Goal: Task Accomplishment & Management: Use online tool/utility

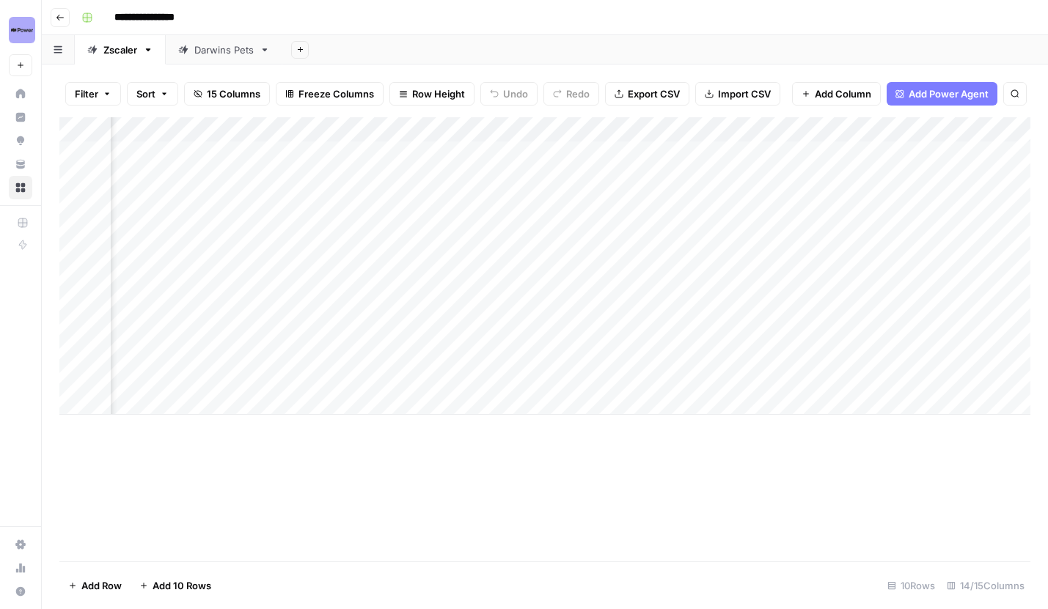
scroll to position [0, 490]
click at [665, 130] on div "Add Column" at bounding box center [544, 339] width 971 height 444
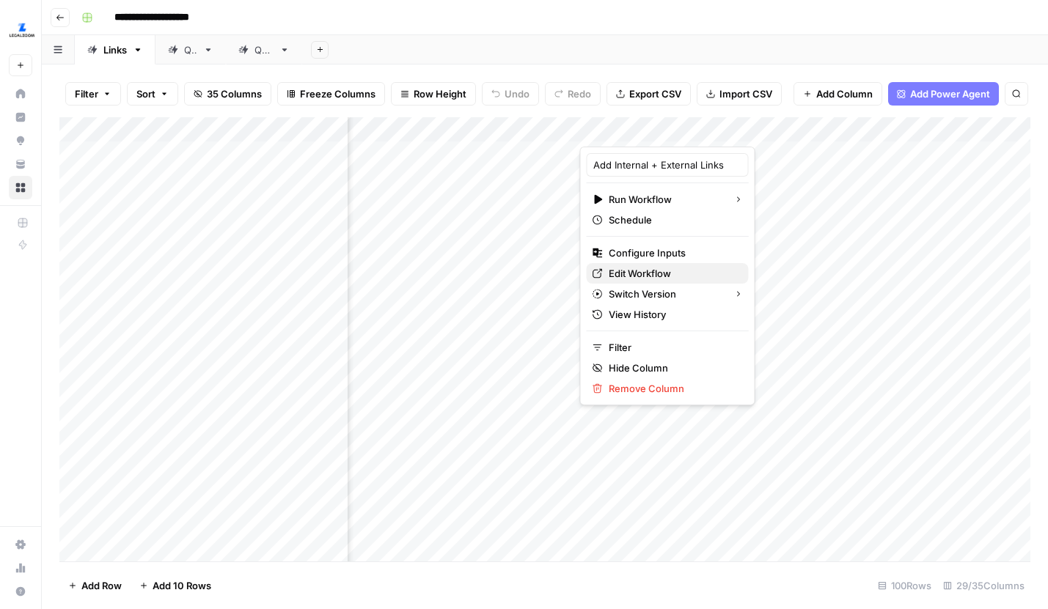
click at [633, 276] on span "Edit Workflow" at bounding box center [672, 273] width 128 height 15
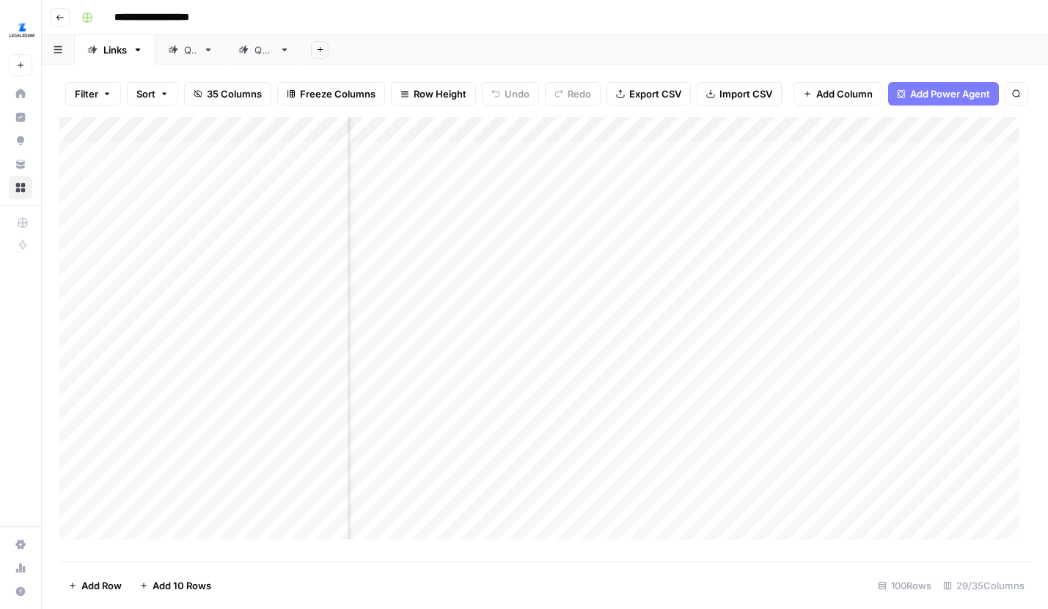
click at [265, 54] on div "QA2" at bounding box center [263, 50] width 19 height 15
click at [821, 165] on div "Add Column" at bounding box center [544, 333] width 971 height 433
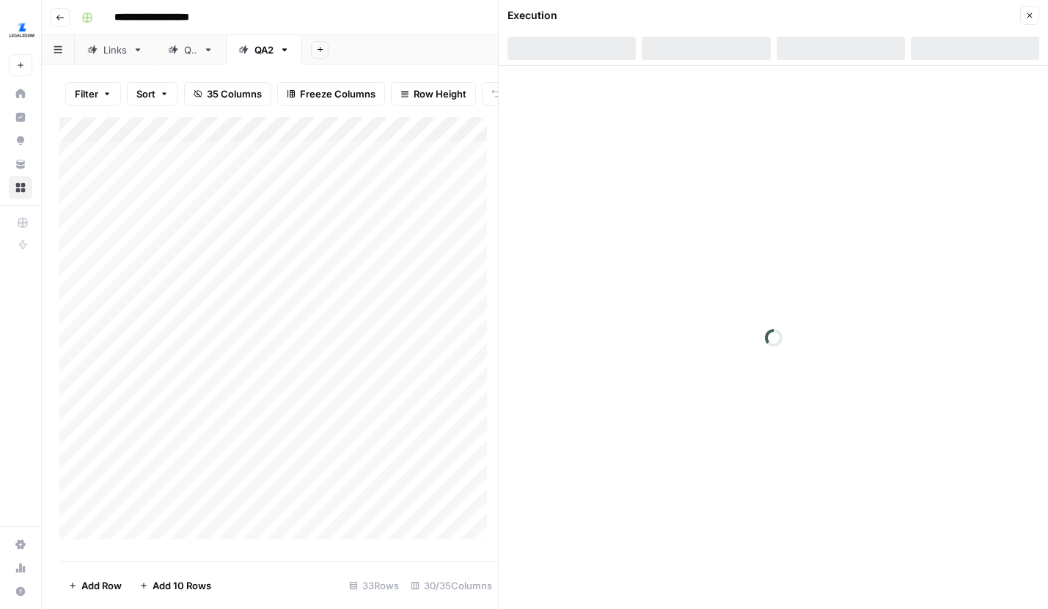
scroll to position [0, 717]
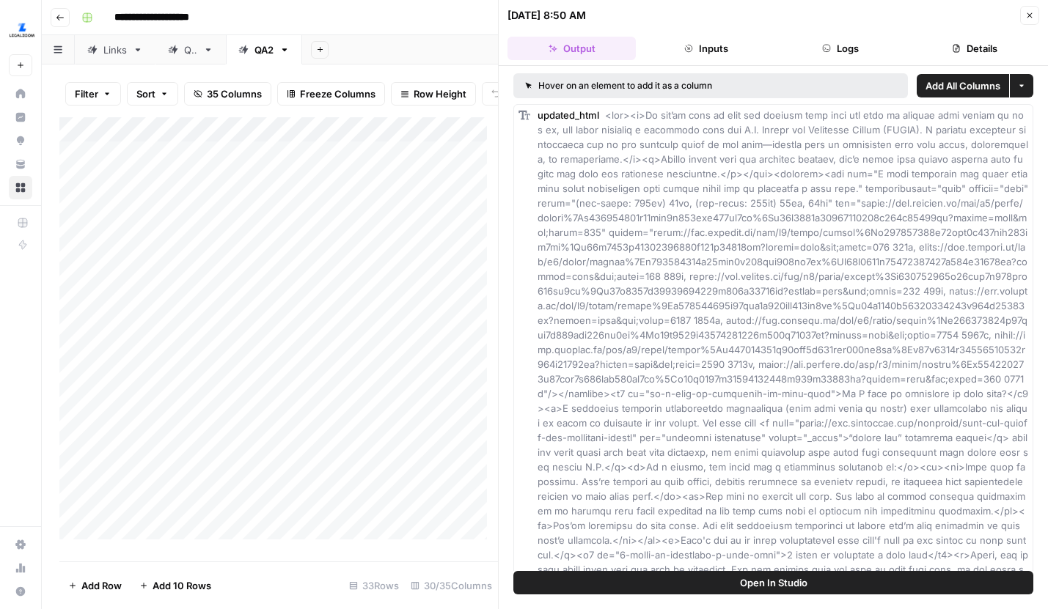
click at [1026, 14] on icon "button" at bounding box center [1029, 15] width 9 height 9
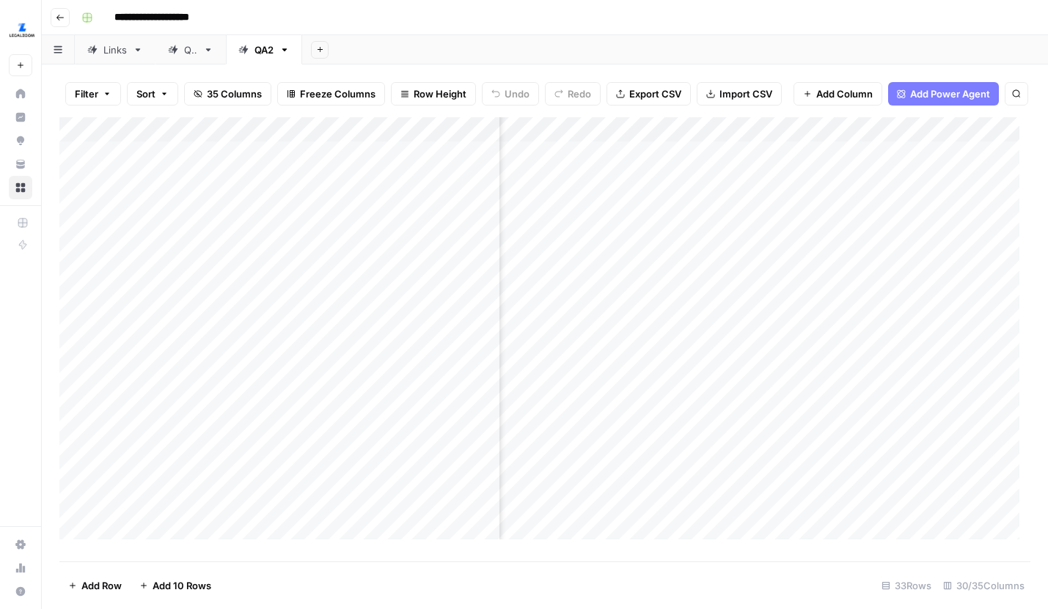
scroll to position [0, 737]
click at [111, 53] on div "Links" at bounding box center [114, 50] width 23 height 15
click at [512, 295] on div "Add Column" at bounding box center [544, 333] width 971 height 433
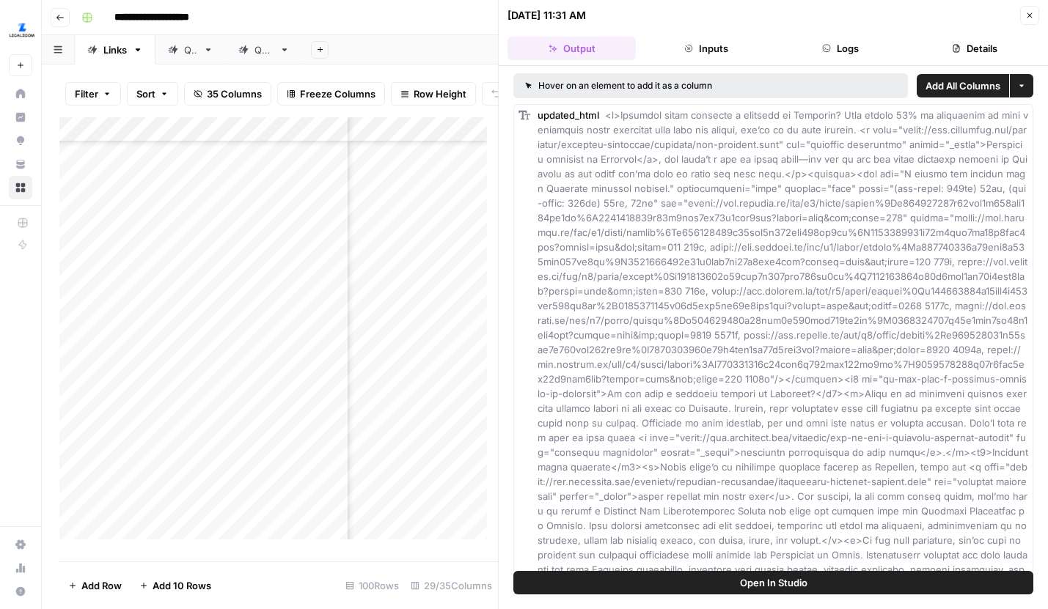
click at [1025, 11] on icon "button" at bounding box center [1029, 15] width 9 height 9
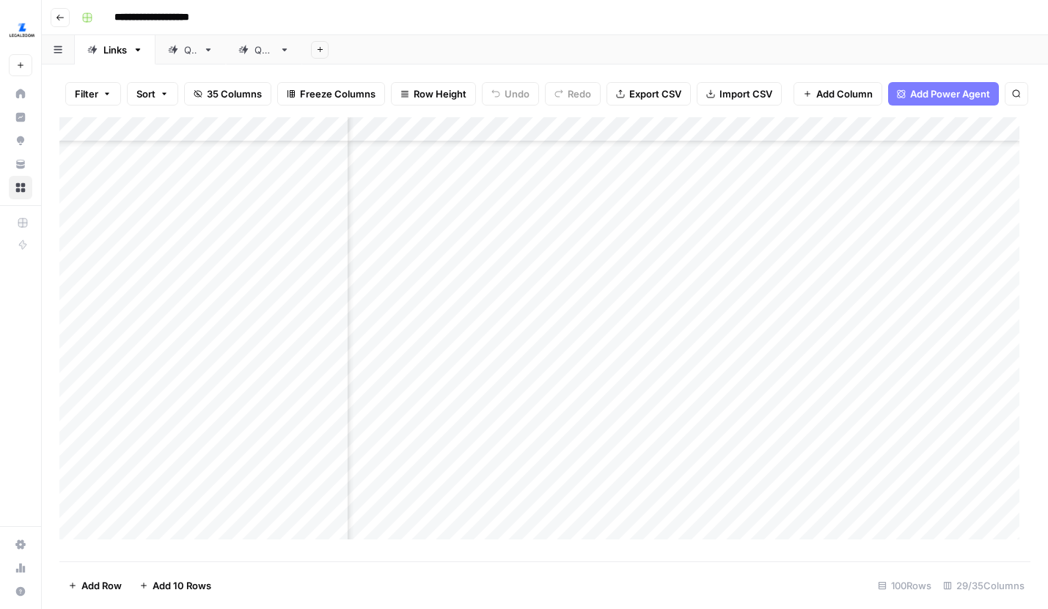
click at [199, 52] on link "QA" at bounding box center [190, 49] width 70 height 29
click at [611, 344] on div "Add Column" at bounding box center [544, 333] width 971 height 433
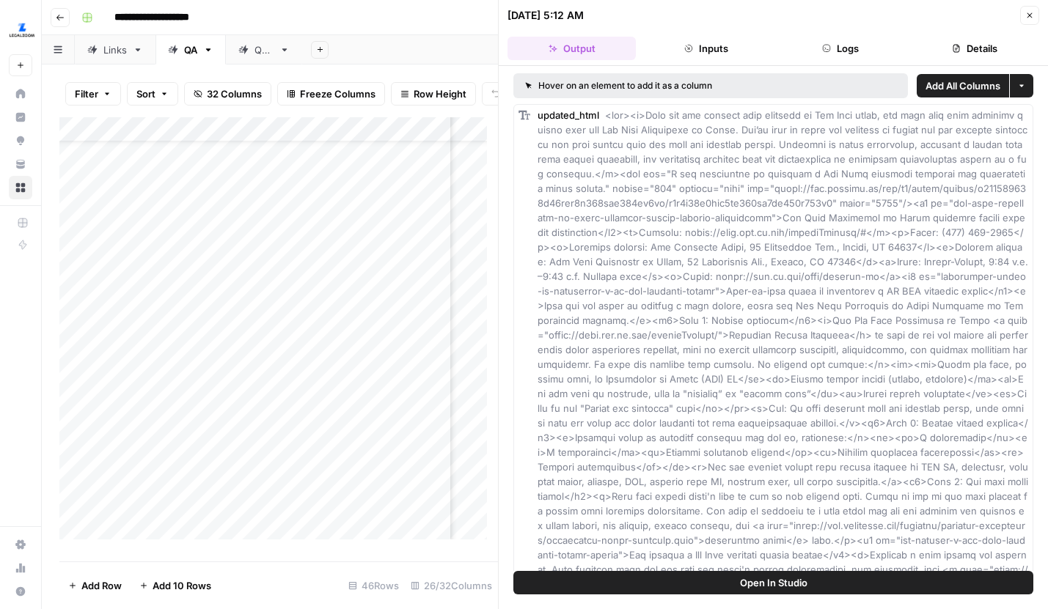
click at [1029, 13] on icon "button" at bounding box center [1029, 15] width 9 height 9
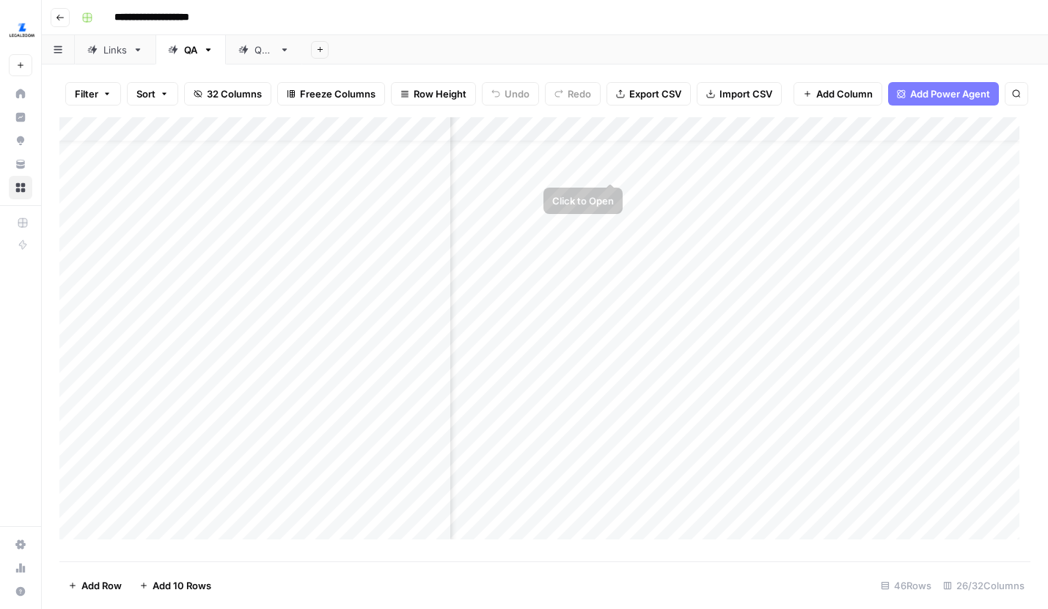
scroll to position [0, 710]
click at [608, 168] on div "Add Column" at bounding box center [544, 333] width 971 height 433
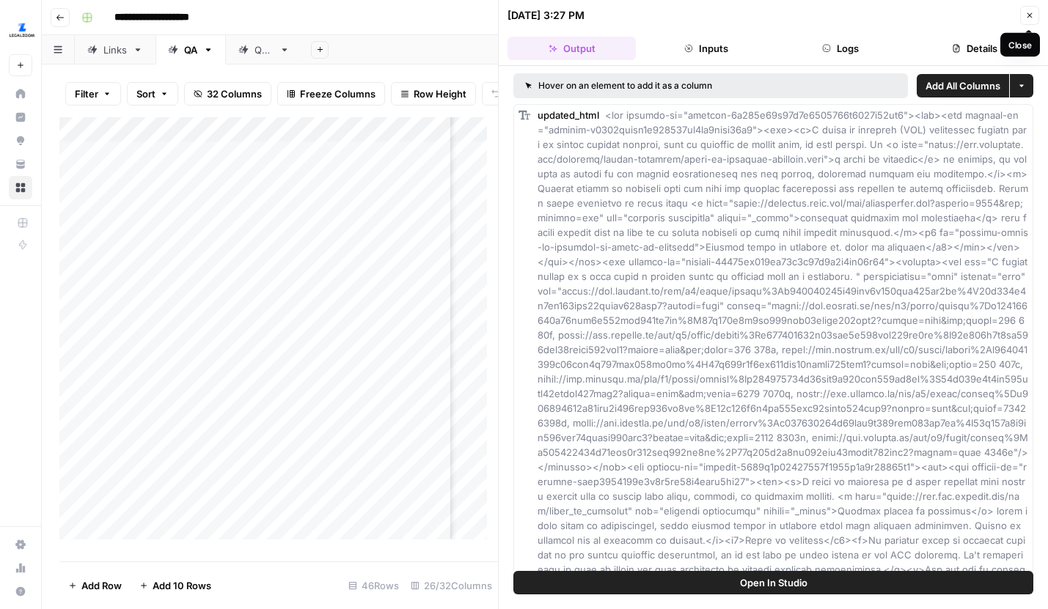
click at [1029, 16] on icon "button" at bounding box center [1029, 15] width 9 height 9
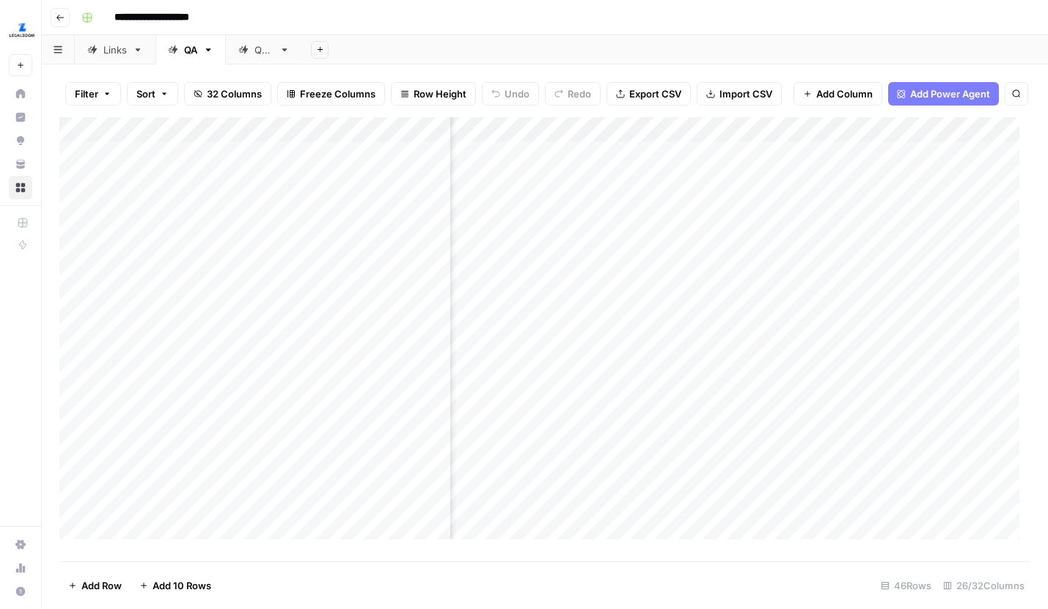
click at [241, 43] on div "QA2" at bounding box center [255, 50] width 35 height 15
click at [812, 217] on div "Add Column" at bounding box center [544, 333] width 971 height 433
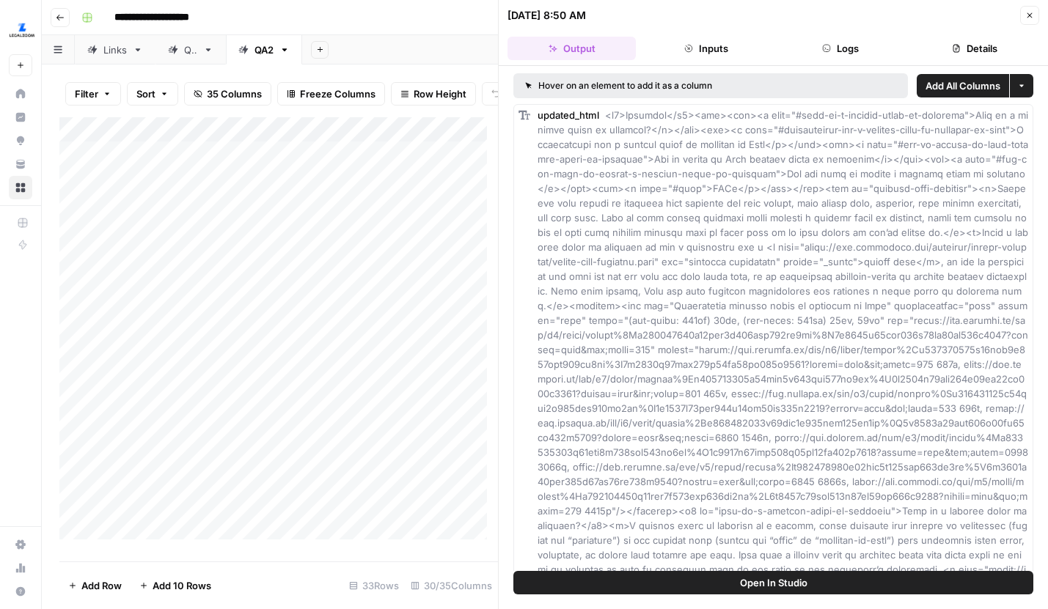
click at [1022, 16] on button "Close" at bounding box center [1029, 15] width 19 height 19
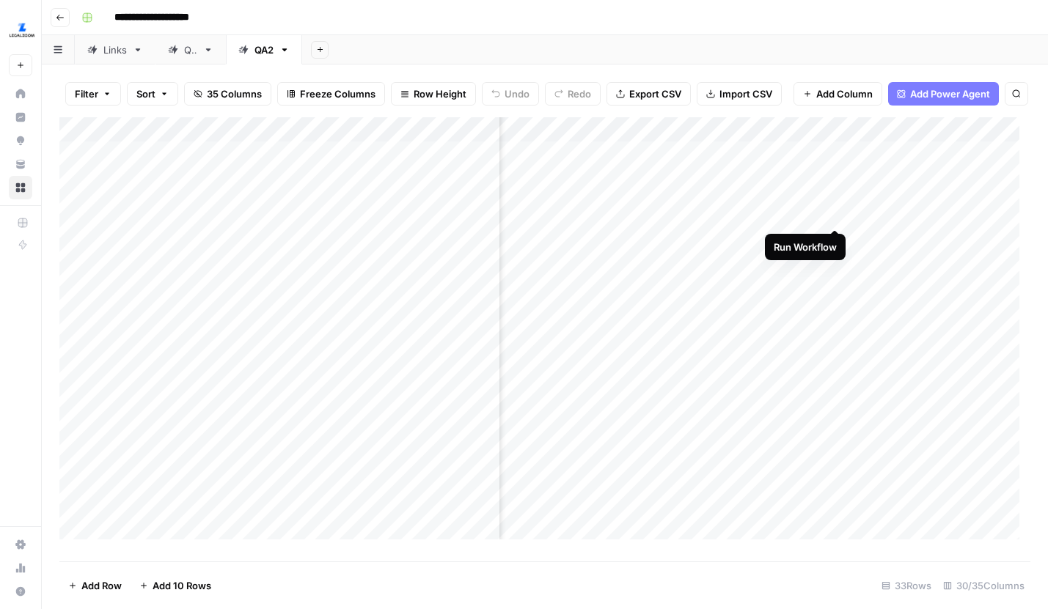
click at [834, 214] on div "Add Column" at bounding box center [544, 333] width 971 height 433
click at [835, 238] on div "Add Column" at bounding box center [544, 333] width 971 height 433
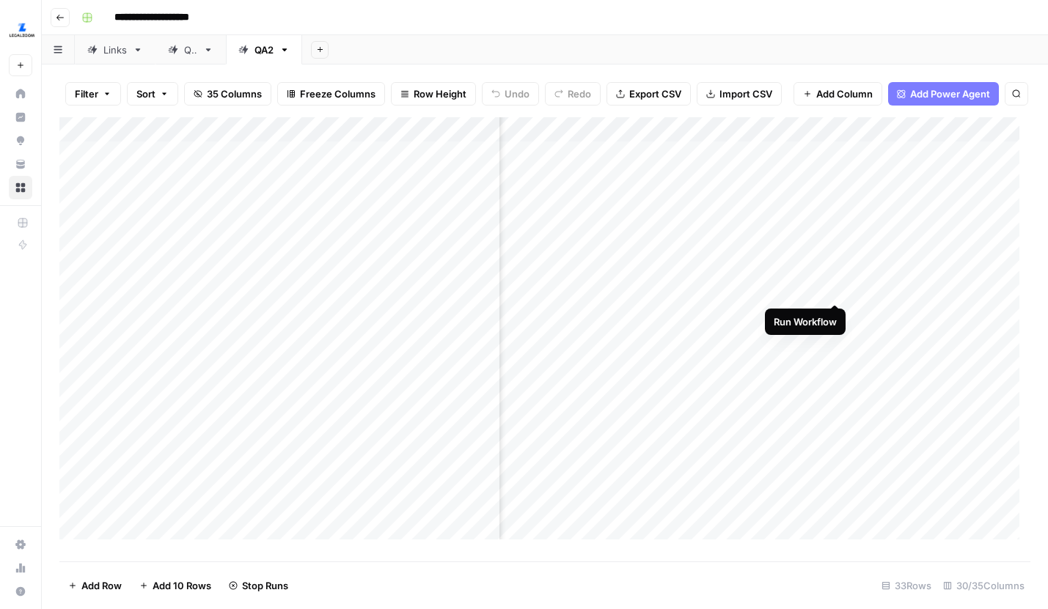
click at [836, 291] on div "Add Column" at bounding box center [544, 333] width 971 height 433
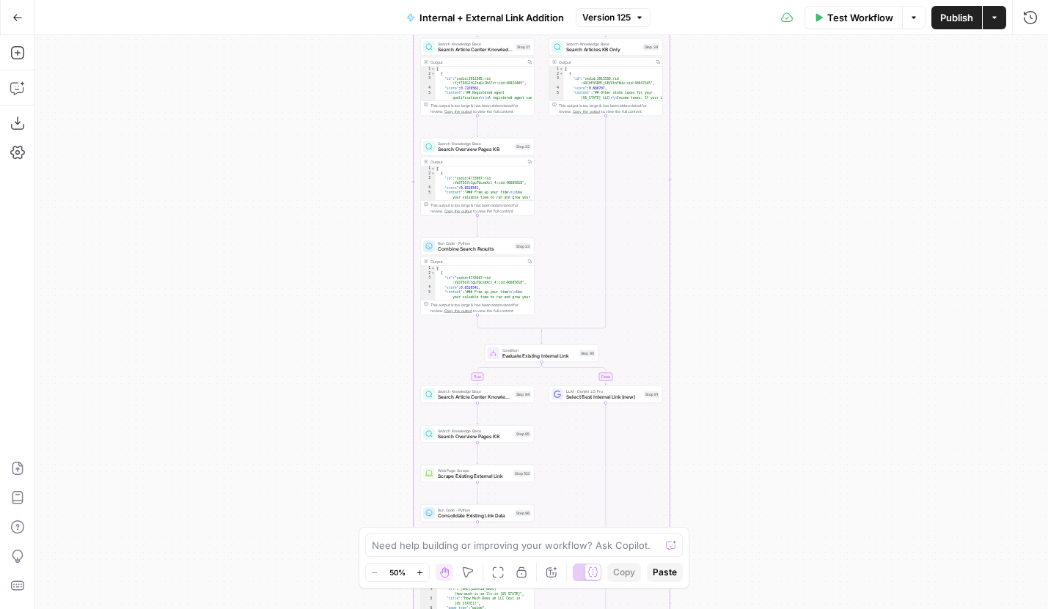
click at [428, 580] on div "Zoom Out 50% Zoom In" at bounding box center [397, 573] width 63 height 18
click at [424, 578] on button "Zoom In" at bounding box center [420, 573] width 18 height 18
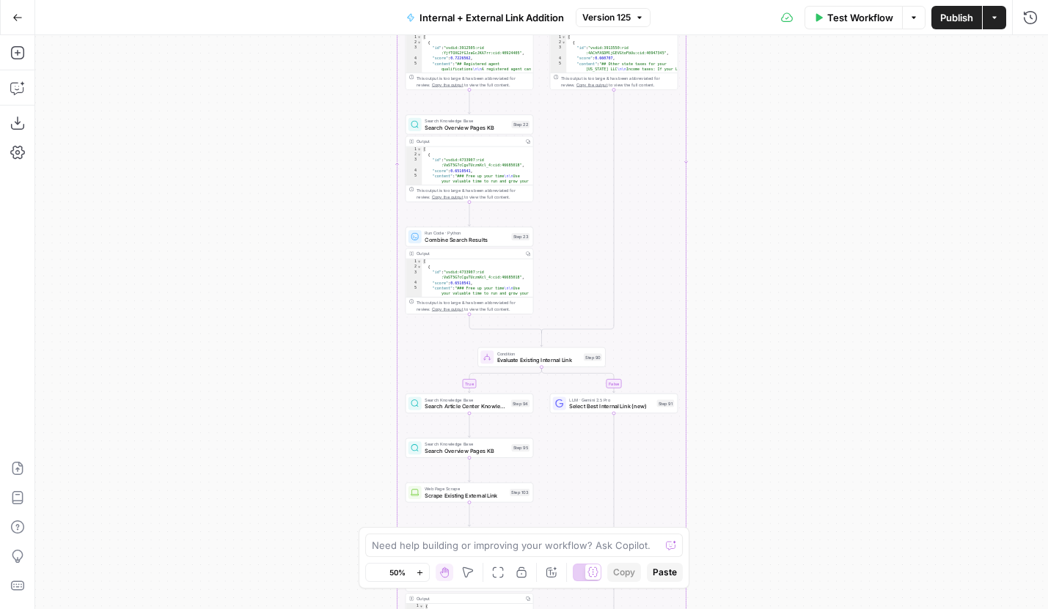
click at [424, 578] on button "Zoom In" at bounding box center [420, 573] width 18 height 18
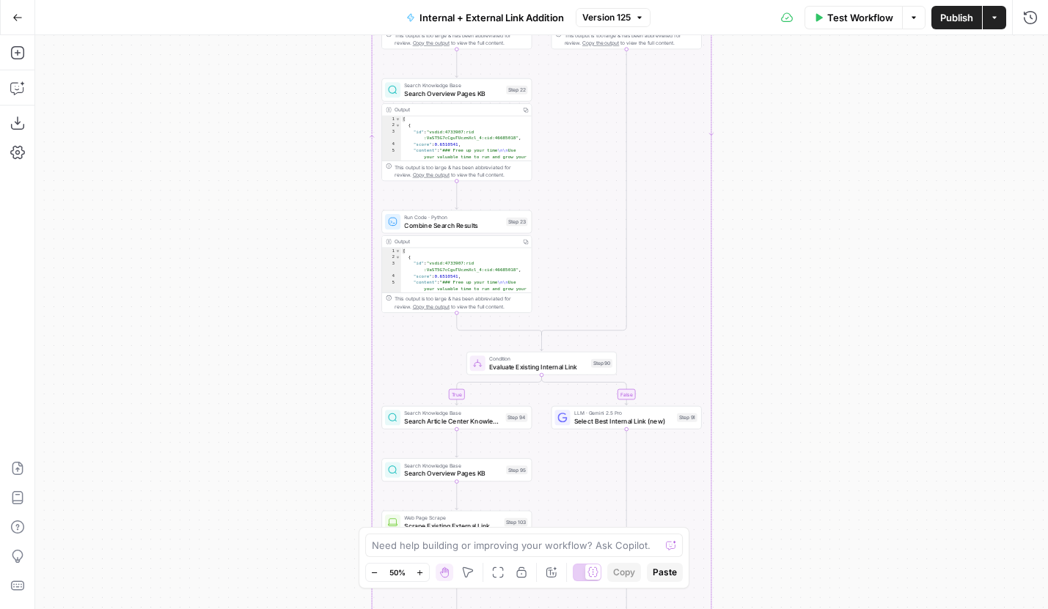
click at [424, 578] on button "Zoom In" at bounding box center [420, 573] width 18 height 18
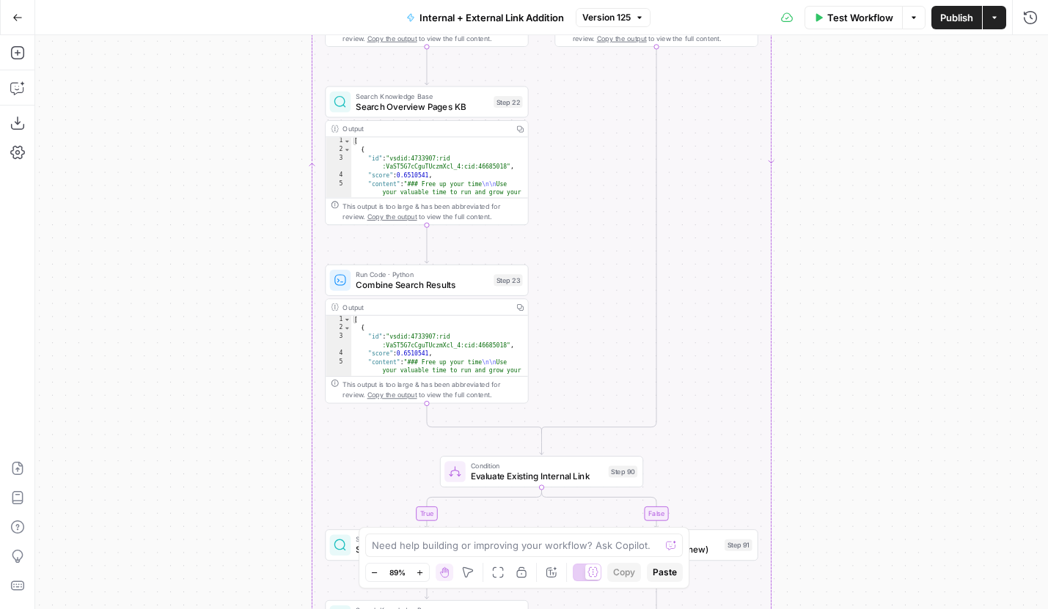
drag, startPoint x: 827, startPoint y: 216, endPoint x: 820, endPoint y: 443, distance: 226.6
click at [822, 441] on div "true false true false true false Workflow Set Inputs Inputs Run Code · Python R…" at bounding box center [541, 322] width 1012 height 574
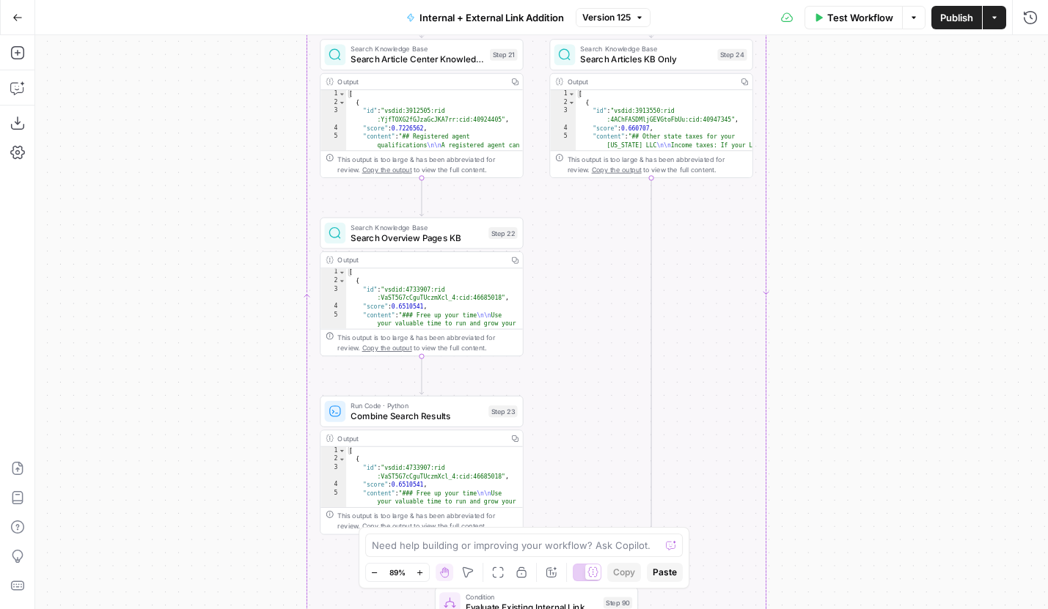
drag, startPoint x: 845, startPoint y: 195, endPoint x: 845, endPoint y: 233, distance: 38.1
click at [845, 232] on div "true false true false true false Workflow Set Inputs Inputs Run Code · Python R…" at bounding box center [541, 322] width 1012 height 574
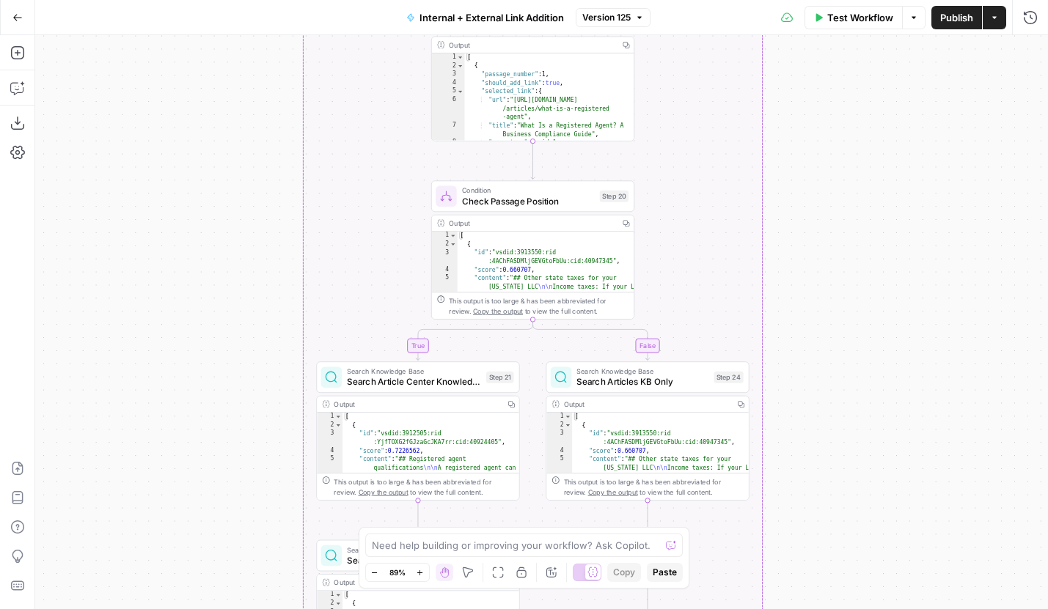
drag, startPoint x: 829, startPoint y: 154, endPoint x: 818, endPoint y: 465, distance: 311.0
click at [818, 465] on div "true false true false true false Workflow Set Inputs Inputs Run Code · Python R…" at bounding box center [541, 322] width 1012 height 574
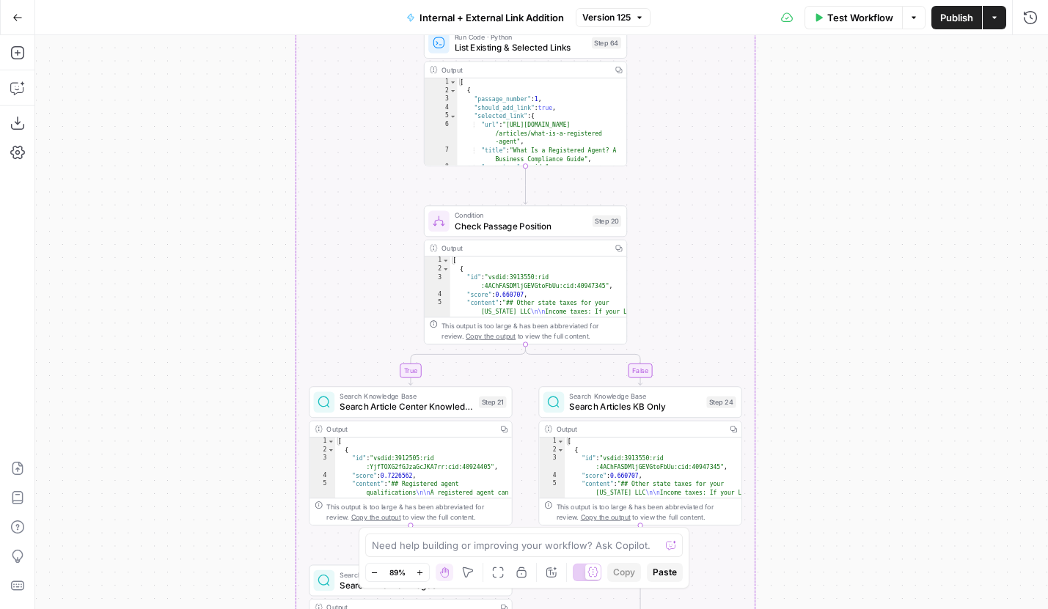
drag, startPoint x: 841, startPoint y: 211, endPoint x: 839, endPoint y: 482, distance: 270.5
click at [839, 476] on div "true false true false true false Workflow Set Inputs Inputs Run Code · Python R…" at bounding box center [541, 322] width 1012 height 574
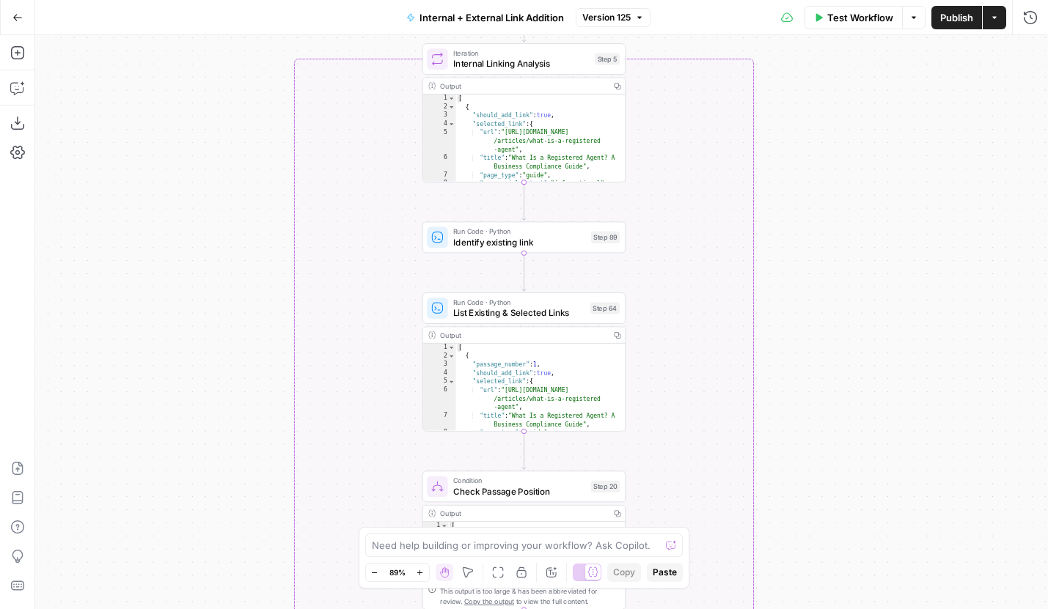
drag, startPoint x: 852, startPoint y: 220, endPoint x: 851, endPoint y: 422, distance: 202.3
click at [852, 422] on div "true false true false true false Workflow Set Inputs Inputs Run Code · Python R…" at bounding box center [541, 322] width 1012 height 574
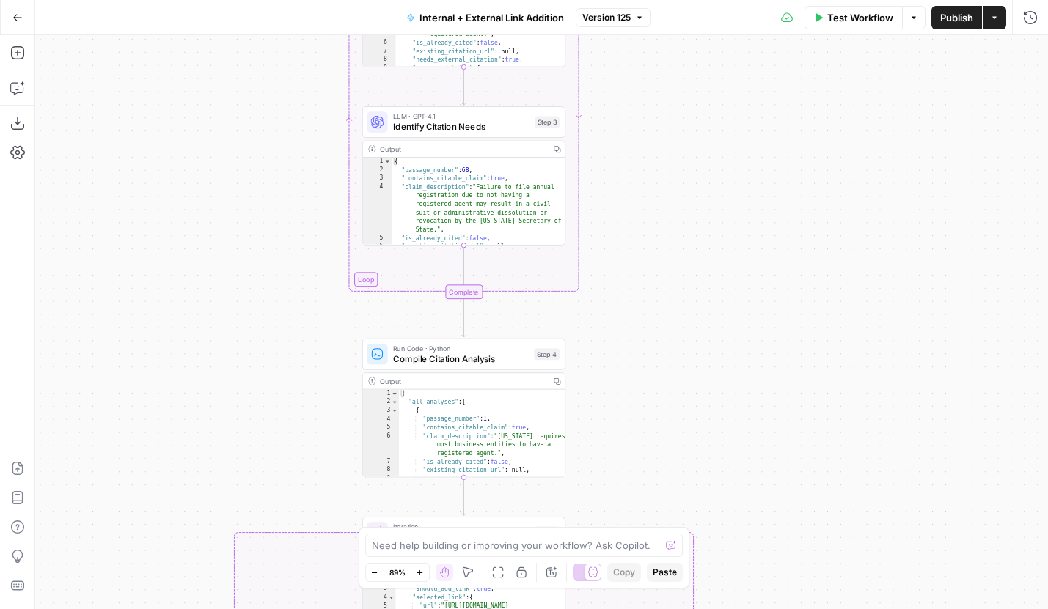
drag, startPoint x: 827, startPoint y: 125, endPoint x: 766, endPoint y: 397, distance: 278.7
click at [766, 397] on div "true false true false true false Workflow Set Inputs Inputs Run Code · Python R…" at bounding box center [541, 322] width 1012 height 574
drag, startPoint x: 754, startPoint y: 202, endPoint x: 741, endPoint y: 395, distance: 193.9
click at [741, 393] on div "true false true false true false Workflow Set Inputs Inputs Run Code · Python R…" at bounding box center [541, 322] width 1012 height 574
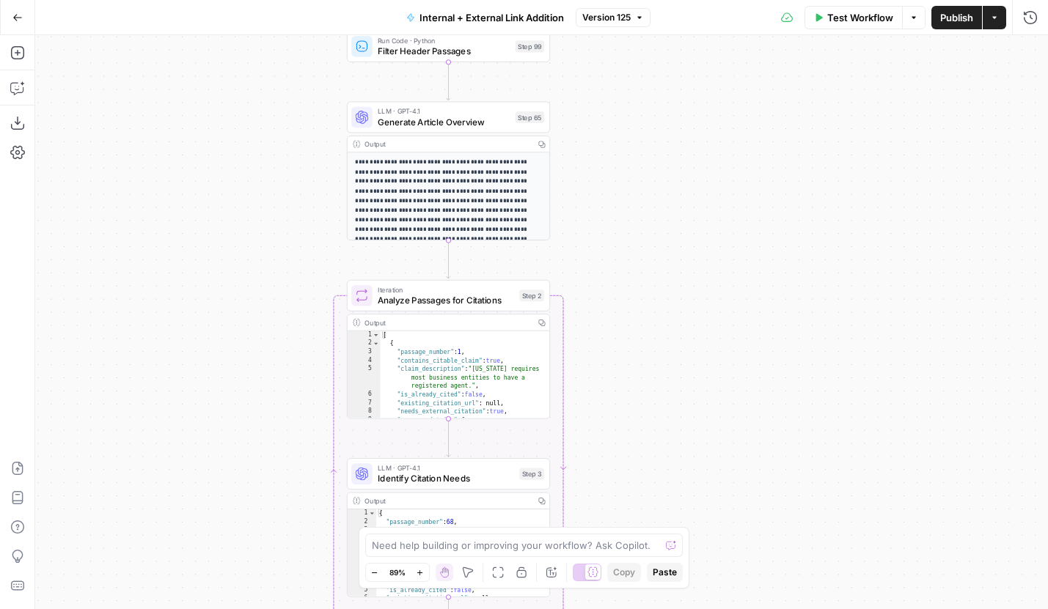
click at [730, 474] on div "true false true false true false Workflow Set Inputs Inputs Run Code · Python R…" at bounding box center [541, 322] width 1012 height 574
drag, startPoint x: 651, startPoint y: 266, endPoint x: 651, endPoint y: 63, distance: 203.1
click at [651, 63] on div "true false true false true false Workflow Set Inputs Inputs Run Code · Python R…" at bounding box center [541, 322] width 1012 height 574
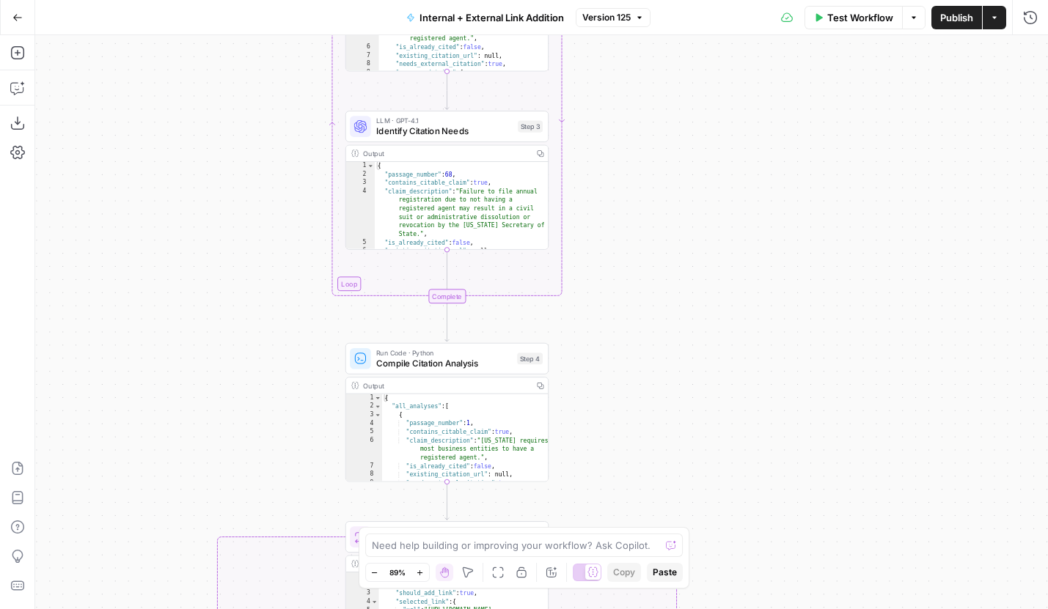
drag, startPoint x: 658, startPoint y: 323, endPoint x: 657, endPoint y: 171, distance: 151.7
click at [657, 171] on div "true false true false true false Workflow Set Inputs Inputs Run Code · Python R…" at bounding box center [541, 322] width 1012 height 574
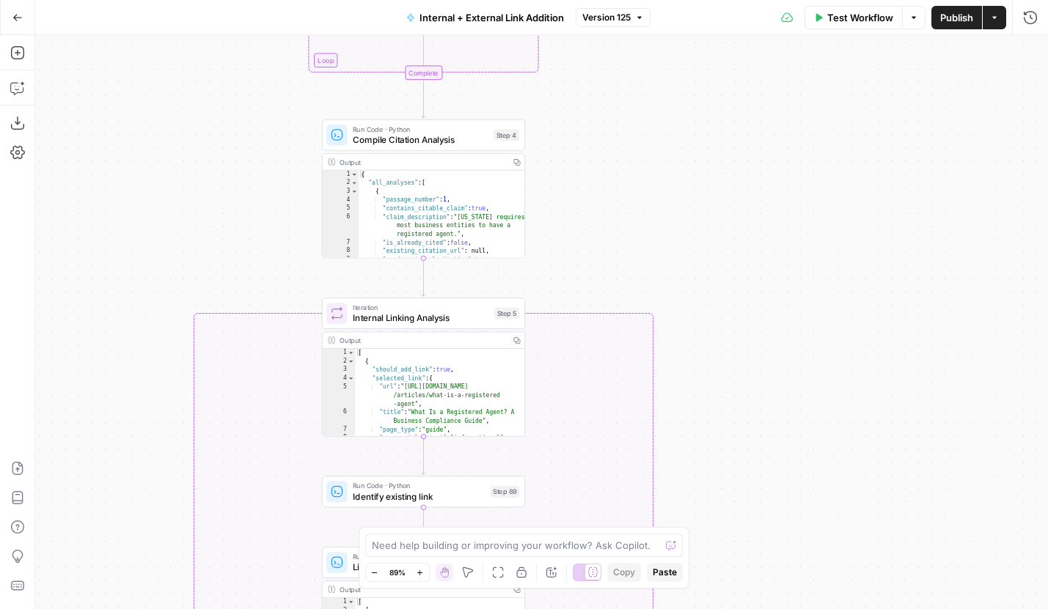
drag, startPoint x: 663, startPoint y: 189, endPoint x: 663, endPoint y: 156, distance: 33.0
click at [663, 156] on div "true false true false true false Workflow Set Inputs Inputs Run Code · Python R…" at bounding box center [541, 322] width 1012 height 574
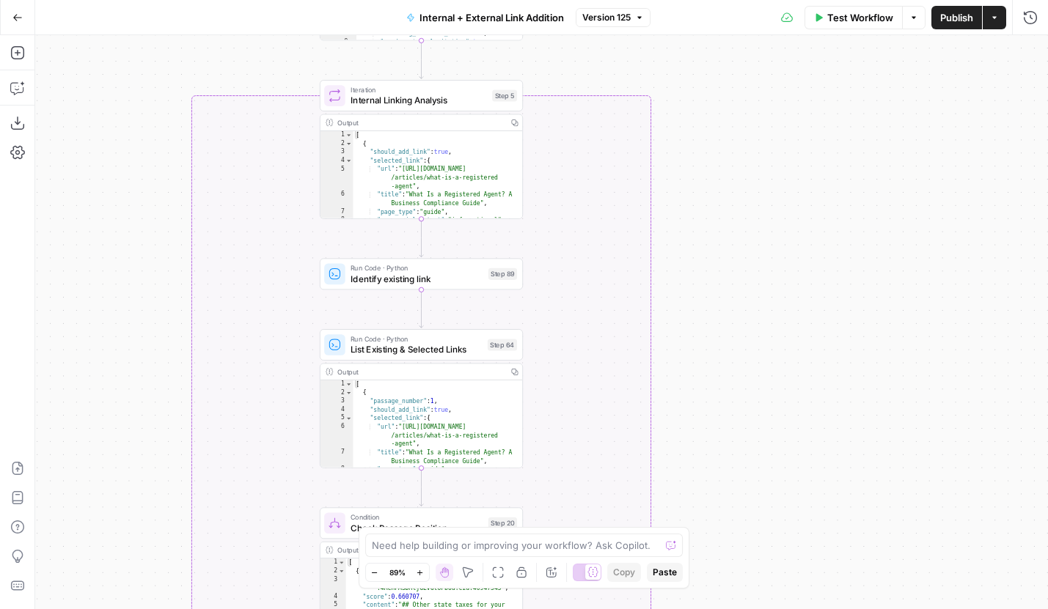
drag, startPoint x: 726, startPoint y: 384, endPoint x: 724, endPoint y: 164, distance: 219.9
click at [724, 167] on div "true false true false true false Workflow Set Inputs Inputs Run Code · Python R…" at bounding box center [541, 322] width 1012 height 574
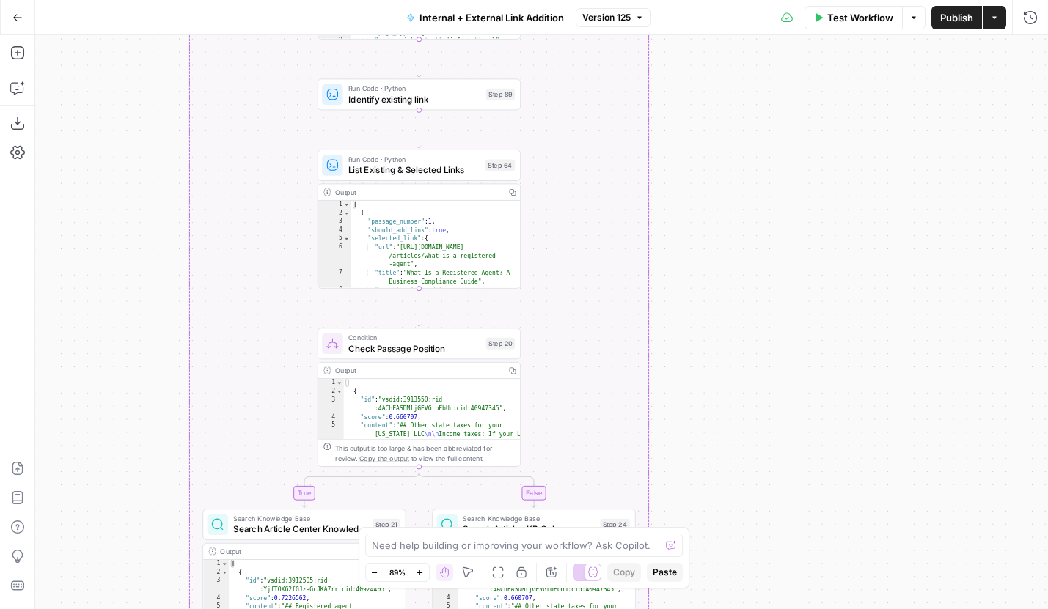
drag, startPoint x: 712, startPoint y: 407, endPoint x: 706, endPoint y: 196, distance: 211.2
click at [706, 196] on div "true false true false true false Workflow Set Inputs Inputs Run Code · Python R…" at bounding box center [541, 322] width 1012 height 574
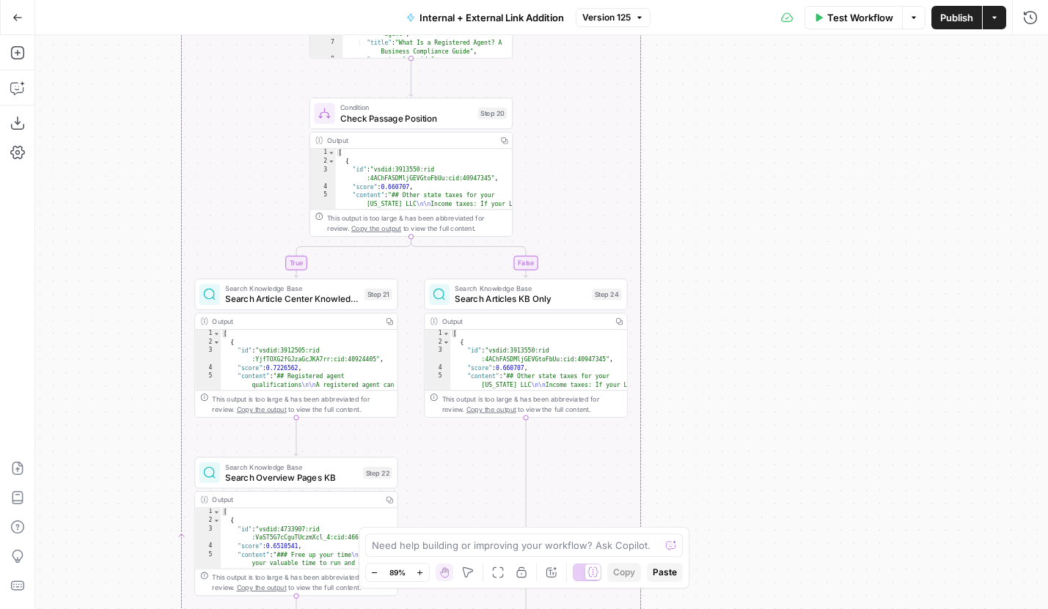
drag, startPoint x: 710, startPoint y: 233, endPoint x: 710, endPoint y: 215, distance: 18.3
click at [710, 215] on div "true false true false true false Workflow Set Inputs Inputs Run Code · Python R…" at bounding box center [541, 322] width 1012 height 574
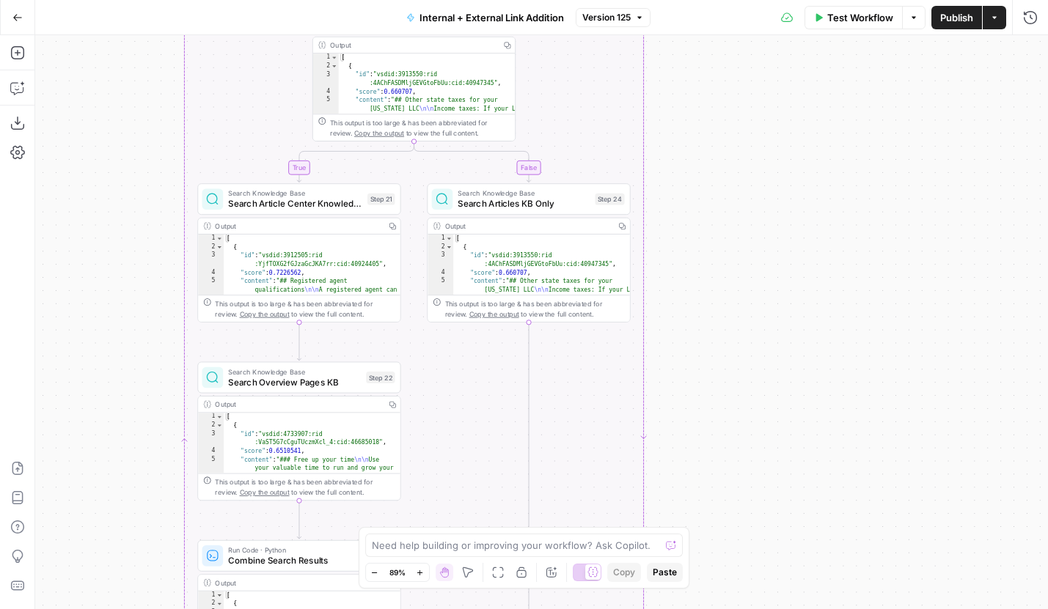
drag, startPoint x: 719, startPoint y: 232, endPoint x: 717, endPoint y: 224, distance: 7.7
click at [718, 226] on div "true false true false true false Workflow Set Inputs Inputs Run Code · Python R…" at bounding box center [541, 322] width 1012 height 574
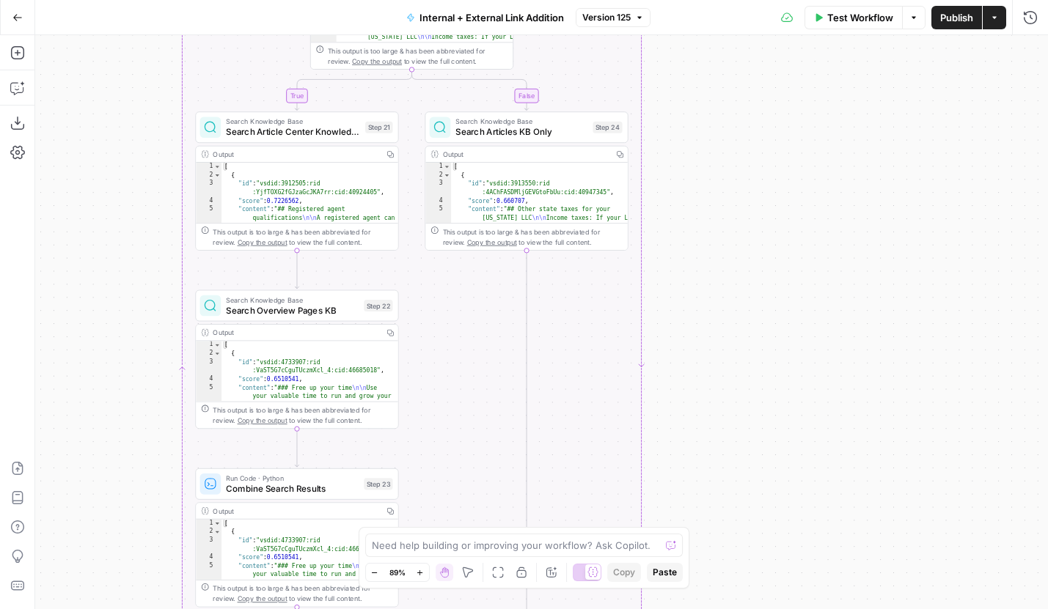
drag, startPoint x: 729, startPoint y: 350, endPoint x: 706, endPoint y: 134, distance: 216.7
click at [707, 134] on div "true false true false true false Workflow Set Inputs Inputs Run Code · Python R…" at bounding box center [541, 322] width 1012 height 574
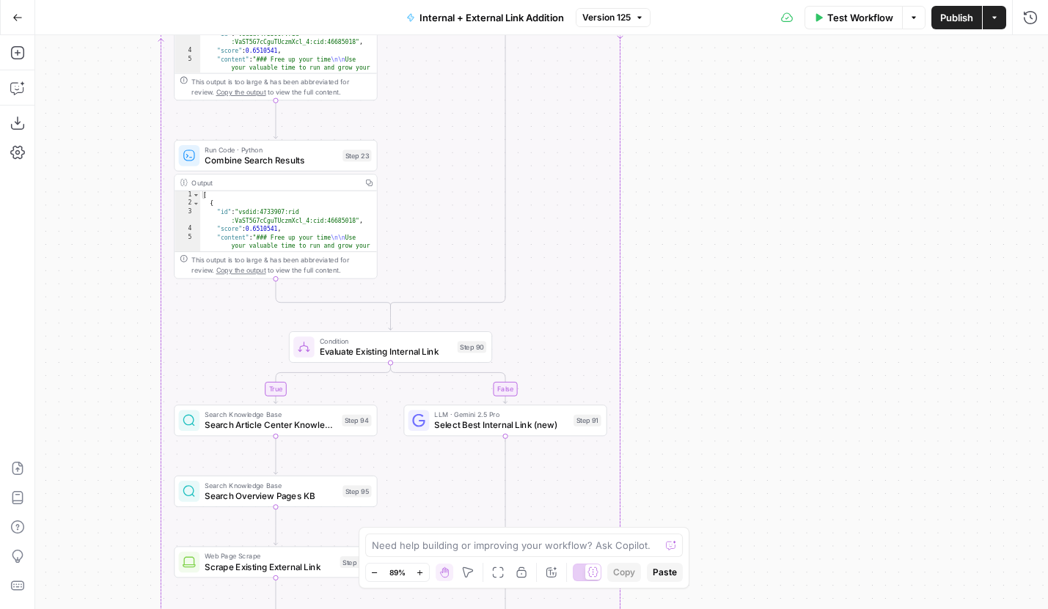
click at [727, 70] on div "true false true false true false Workflow Set Inputs Inputs Run Code · Python R…" at bounding box center [541, 322] width 1012 height 574
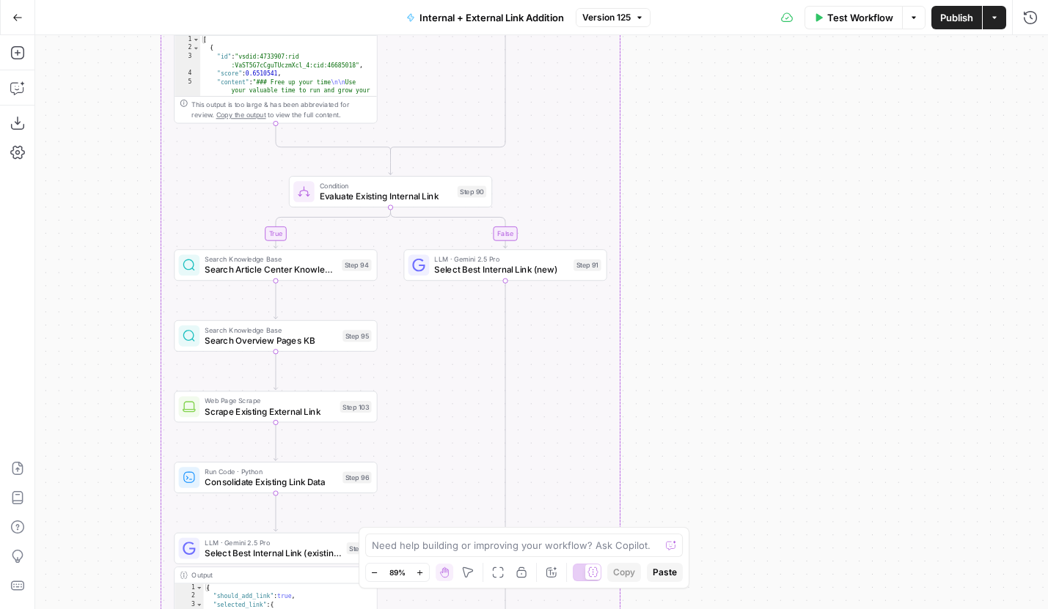
drag, startPoint x: 704, startPoint y: 271, endPoint x: 704, endPoint y: 110, distance: 160.5
click at [704, 111] on div "true false true false true false Workflow Set Inputs Inputs Run Code · Python R…" at bounding box center [541, 322] width 1012 height 574
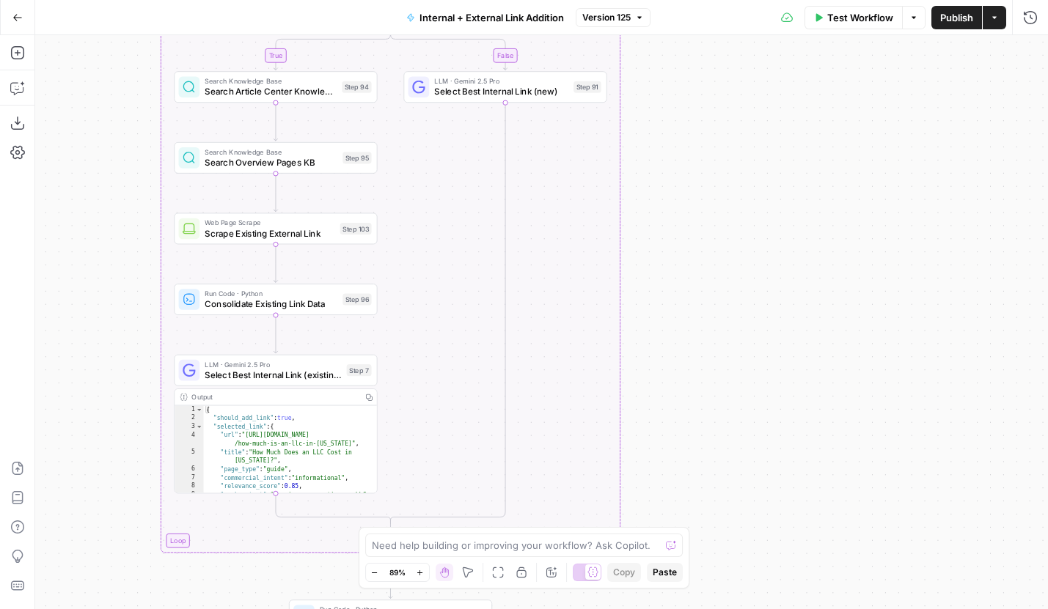
drag, startPoint x: 712, startPoint y: 358, endPoint x: 712, endPoint y: 188, distance: 169.3
click at [712, 188] on div "true false true false true false Workflow Set Inputs Inputs Run Code · Python R…" at bounding box center [541, 322] width 1012 height 574
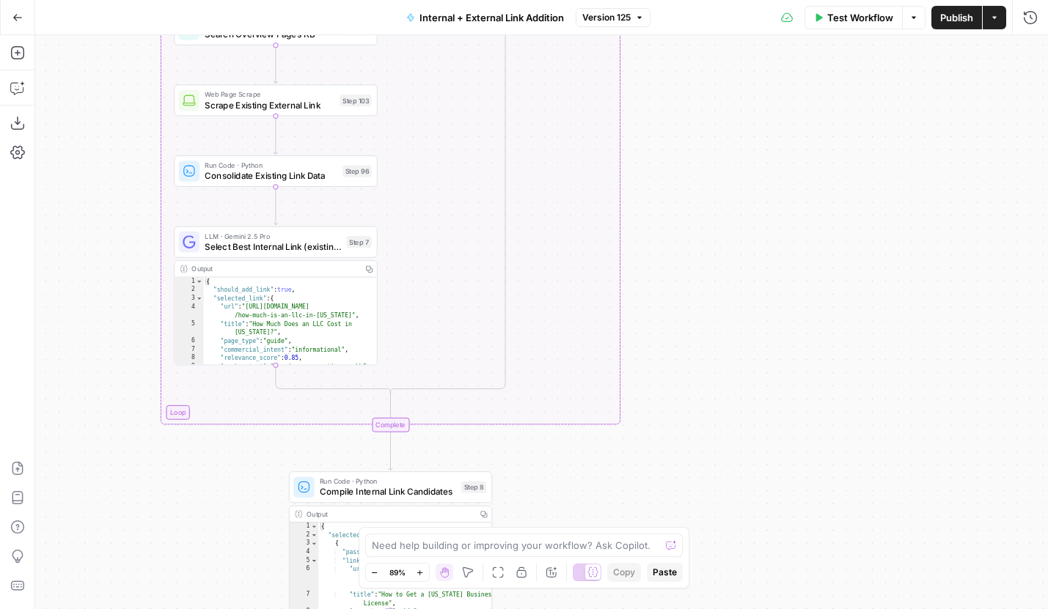
drag, startPoint x: 712, startPoint y: 103, endPoint x: 708, endPoint y: 59, distance: 43.4
click at [708, 59] on div "true false true false true false Workflow Set Inputs Inputs Run Code · Python R…" at bounding box center [541, 322] width 1012 height 574
